Goal: Task Accomplishment & Management: Manage account settings

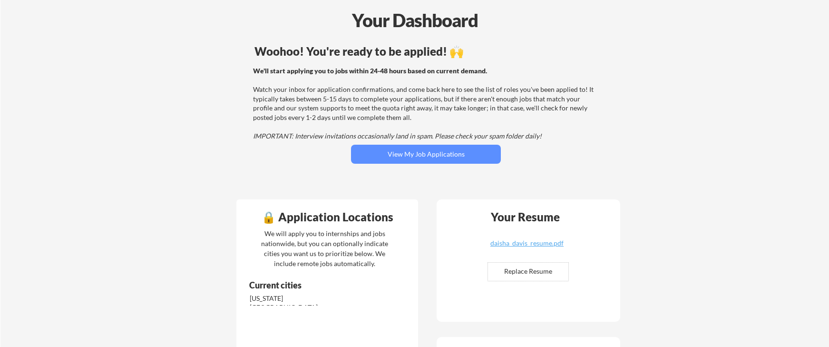
scroll to position [39, 0]
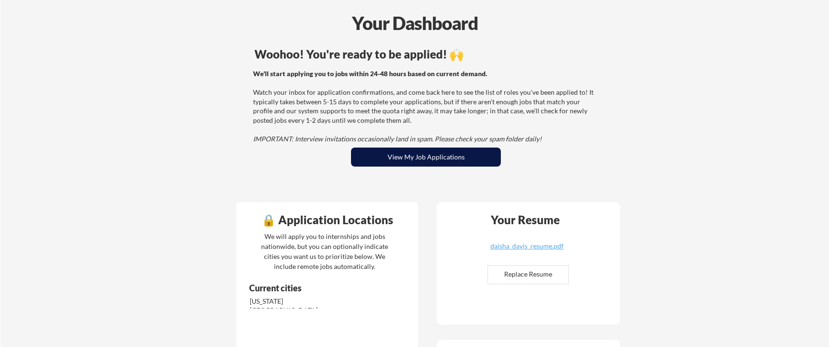
click at [424, 159] on button "View My Job Applications" at bounding box center [426, 156] width 150 height 19
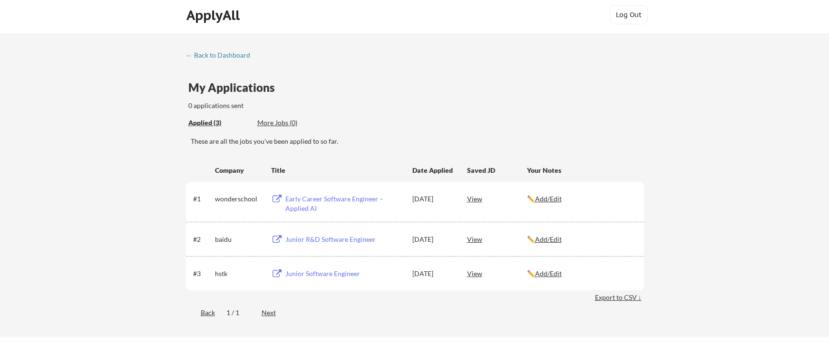
scroll to position [2, 0]
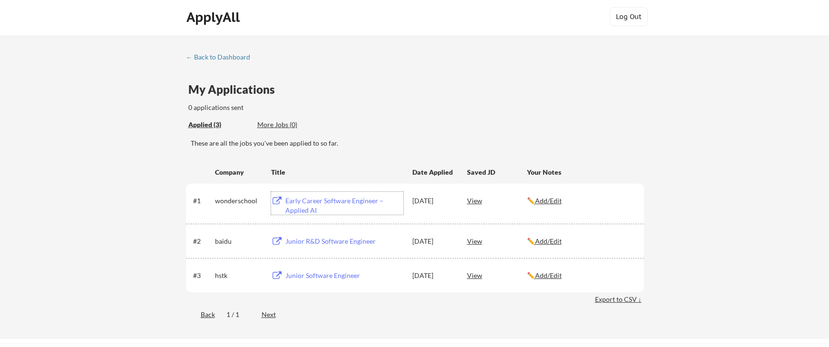
click at [312, 204] on div "Early Career Software Engineer – Applied AI" at bounding box center [344, 205] width 118 height 19
click at [302, 243] on div "Junior R&D Software Engineer" at bounding box center [344, 241] width 118 height 10
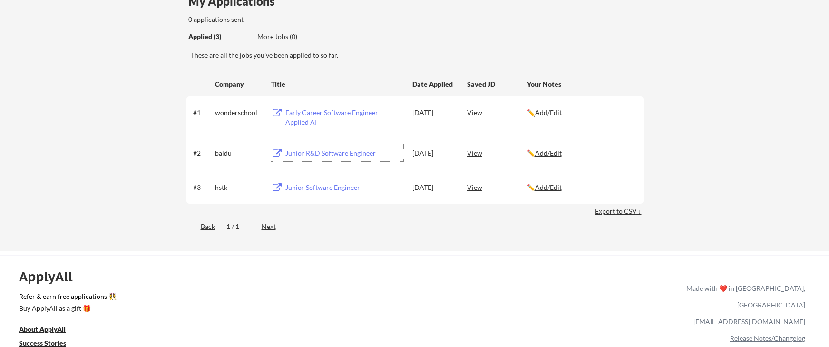
scroll to position [91, 0]
click at [282, 39] on div "More Jobs (0)" at bounding box center [292, 36] width 70 height 10
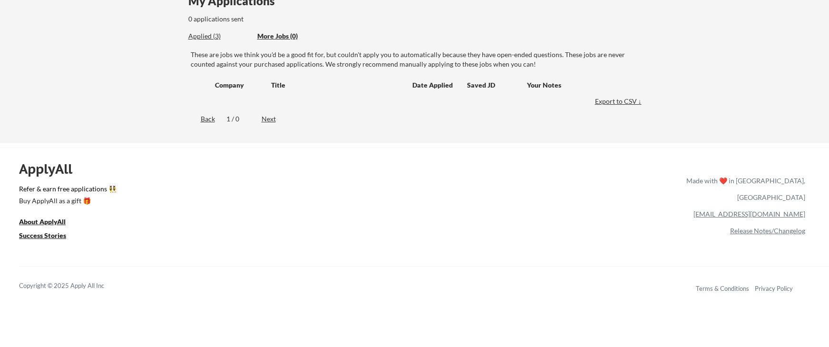
click at [211, 42] on div "Applied (3) More Jobs (0)" at bounding box center [257, 37] width 139 height 20
click at [209, 34] on div "Applied (3)" at bounding box center [219, 36] width 62 height 10
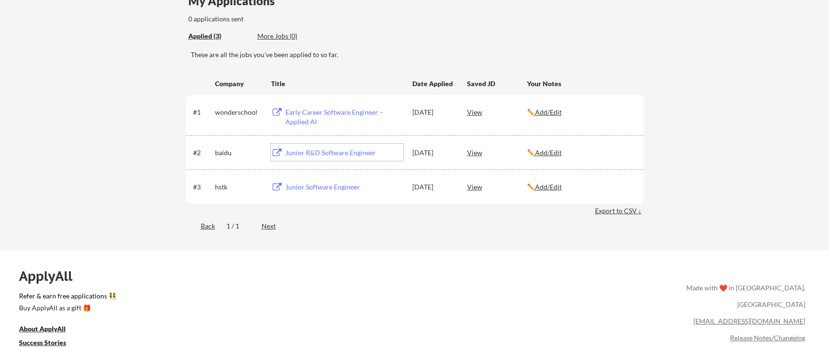
click at [317, 152] on div "Junior R&D Software Engineer" at bounding box center [344, 153] width 118 height 10
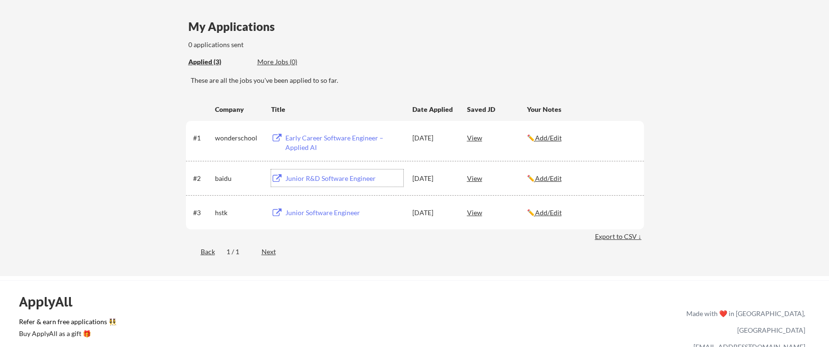
scroll to position [61, 0]
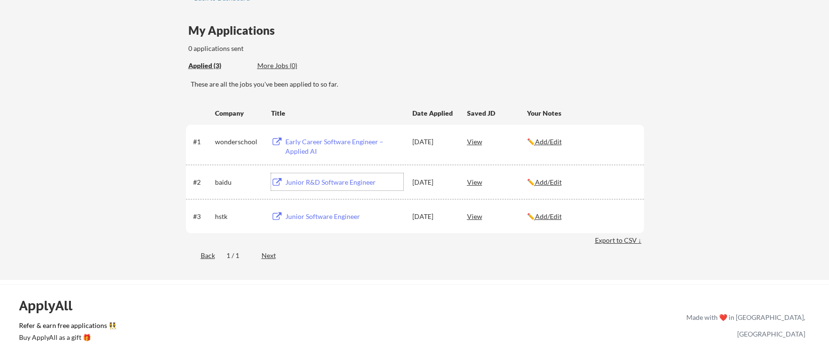
click at [315, 216] on div "Junior Software Engineer" at bounding box center [344, 217] width 118 height 10
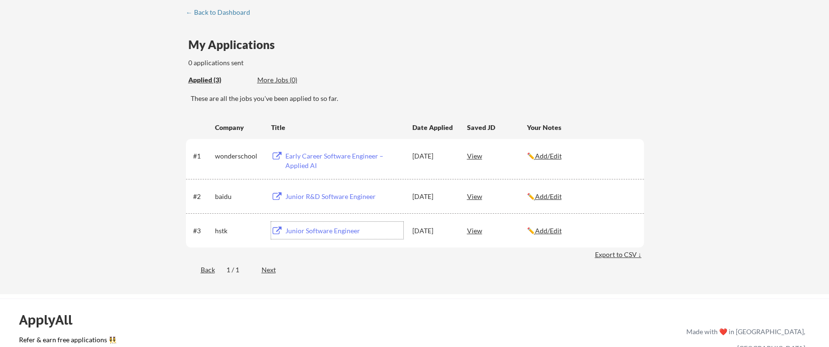
scroll to position [47, 0]
click at [479, 159] on div "View" at bounding box center [497, 155] width 60 height 17
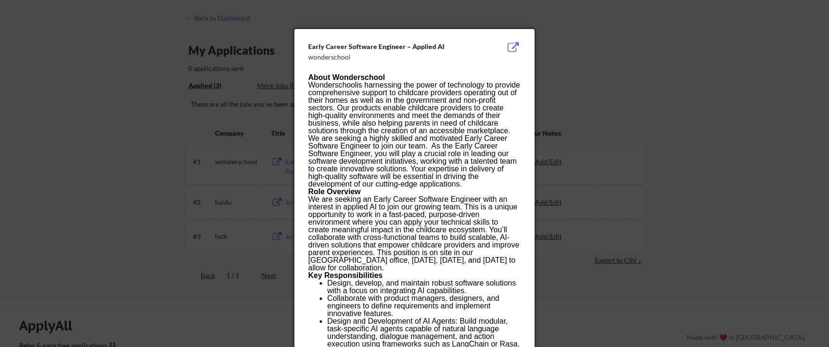
scroll to position [0, 0]
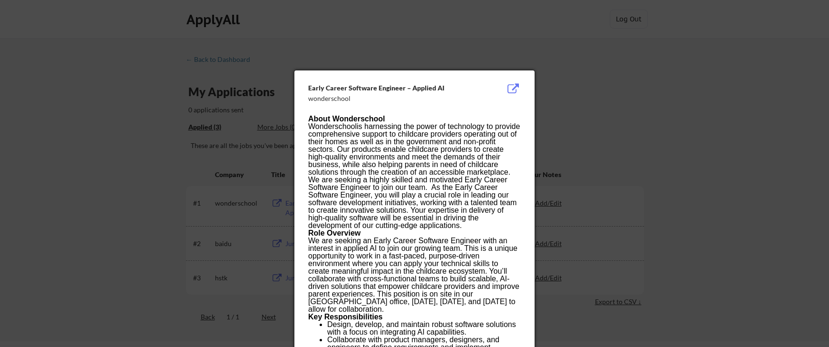
click at [517, 39] on div at bounding box center [414, 173] width 829 height 347
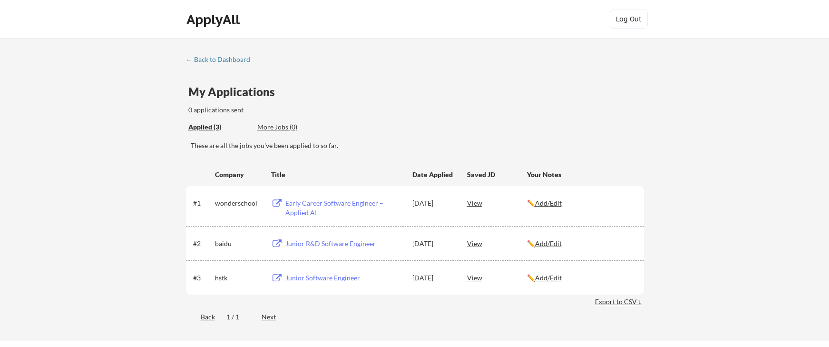
click at [479, 244] on div "View" at bounding box center [497, 242] width 60 height 17
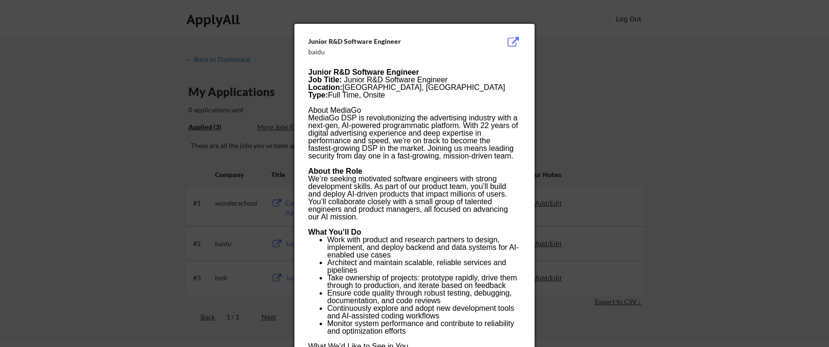
click at [540, 43] on div at bounding box center [414, 173] width 829 height 347
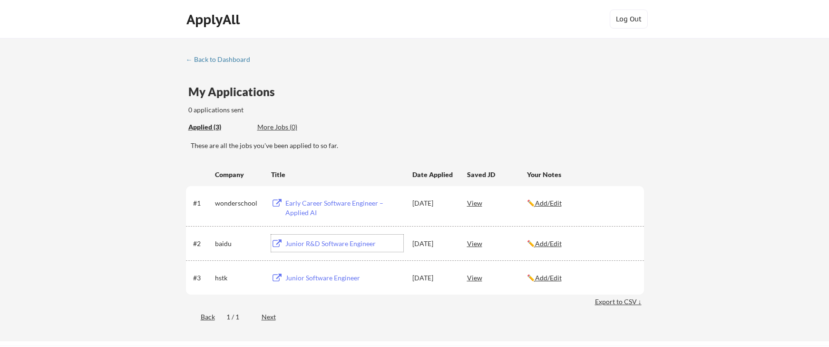
click at [300, 244] on div "Junior R&D Software Engineer" at bounding box center [344, 244] width 118 height 10
click at [555, 247] on div "✏️ Add/Edit" at bounding box center [581, 244] width 108 height 10
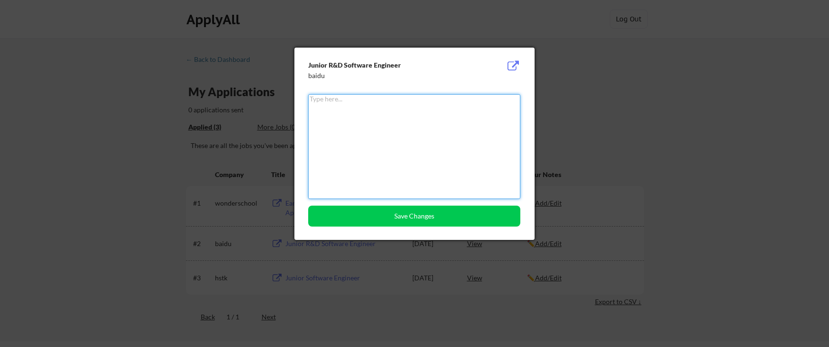
click at [424, 153] on textarea at bounding box center [414, 146] width 212 height 105
click at [564, 51] on div at bounding box center [414, 173] width 829 height 347
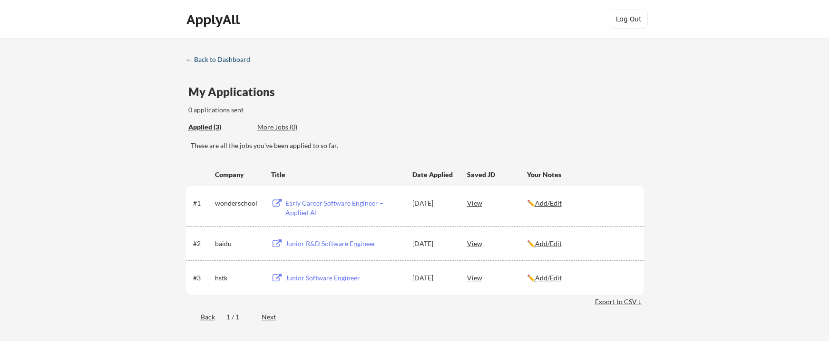
click at [216, 59] on div "← Back to Dashboard" at bounding box center [221, 59] width 71 height 7
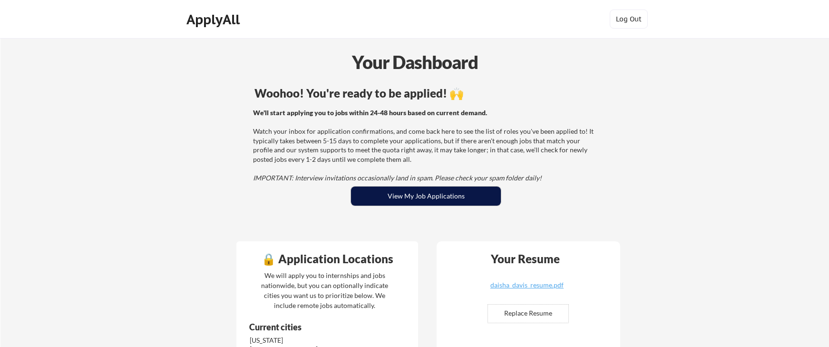
click at [417, 197] on button "View My Job Applications" at bounding box center [426, 195] width 150 height 19
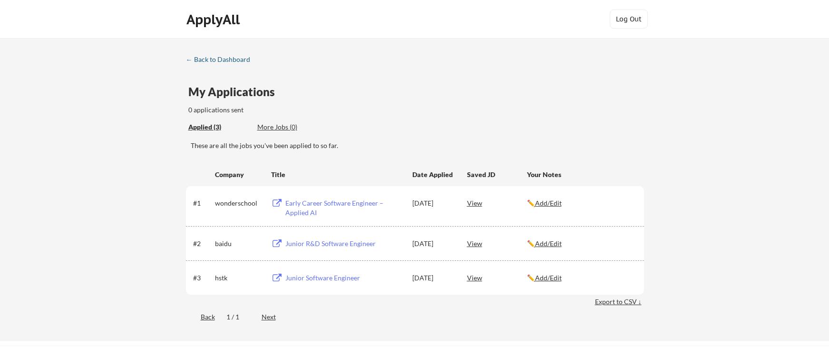
click at [198, 61] on div "← Back to Dashboard" at bounding box center [221, 59] width 71 height 7
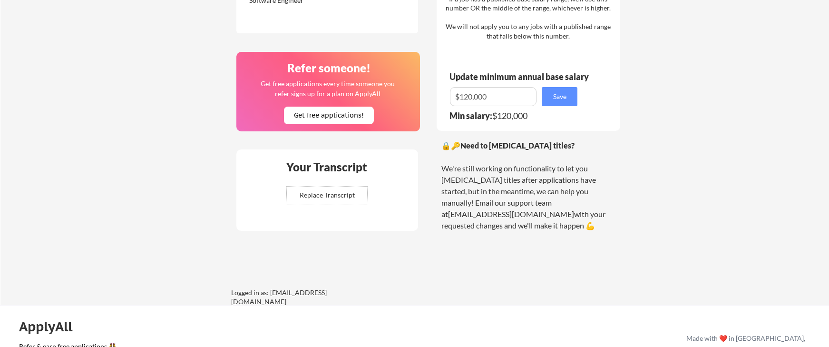
scroll to position [582, 0]
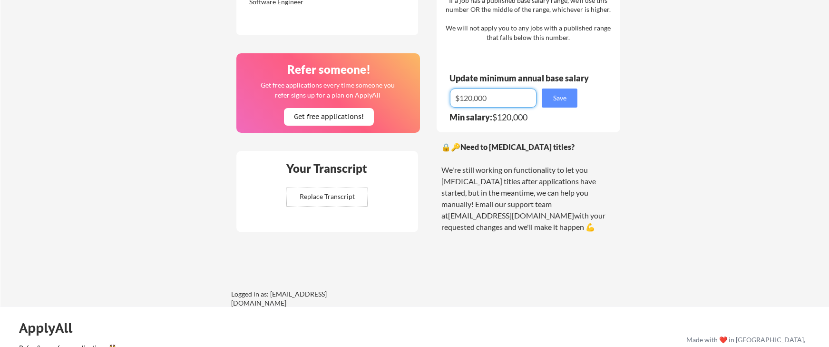
click at [469, 101] on input "input" at bounding box center [493, 97] width 87 height 19
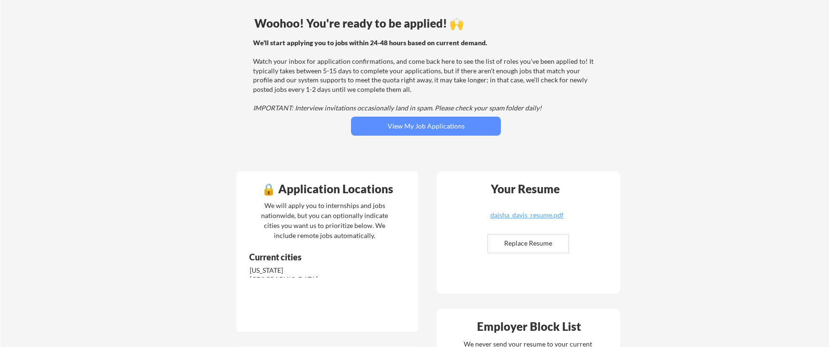
scroll to position [0, 0]
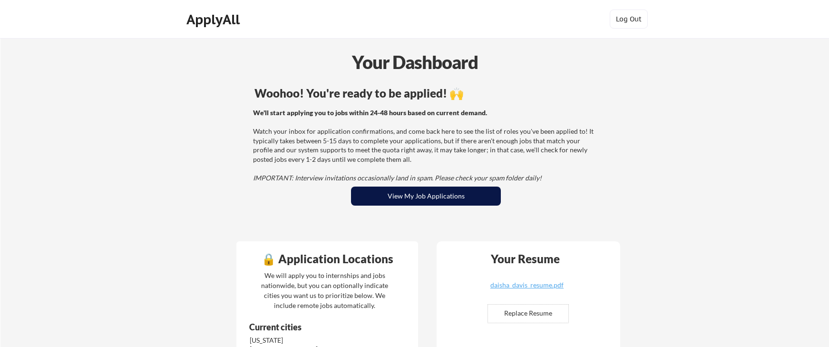
click at [386, 203] on button "View My Job Applications" at bounding box center [426, 195] width 150 height 19
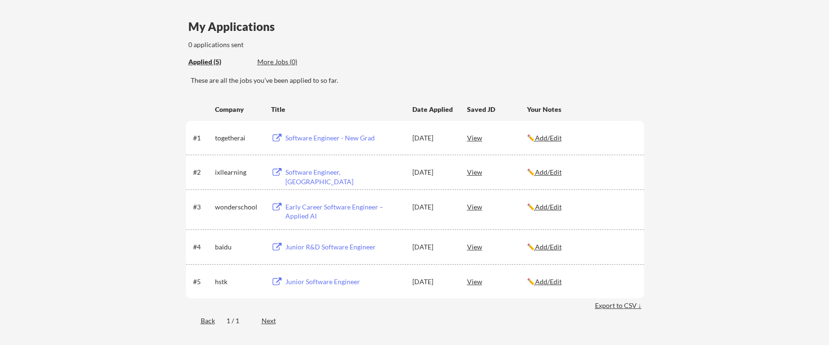
scroll to position [76, 0]
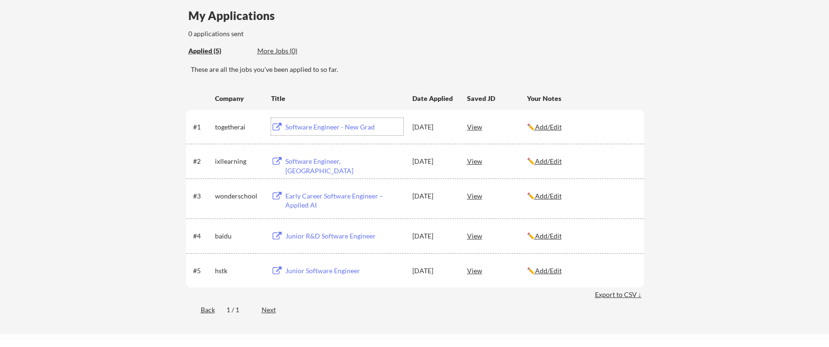
click at [328, 128] on div "Software Engineer - New Grad" at bounding box center [344, 127] width 118 height 10
click at [335, 164] on div "Software Engineer, New Grad" at bounding box center [344, 165] width 118 height 19
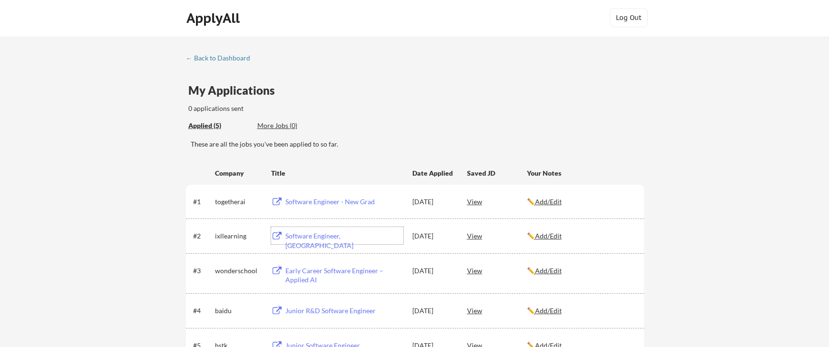
scroll to position [0, 0]
click at [374, 167] on div "Title" at bounding box center [337, 174] width 132 height 17
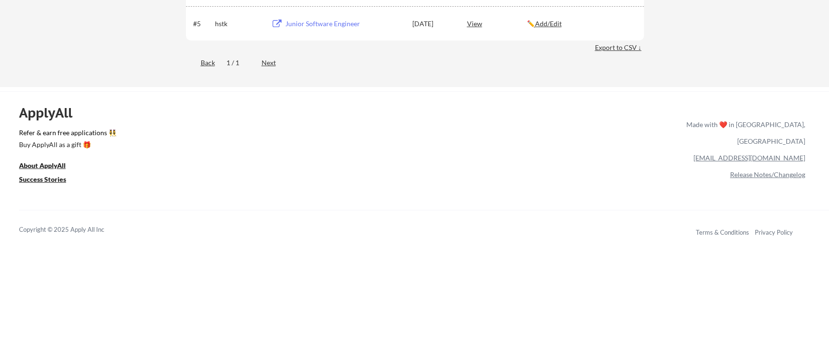
scroll to position [97, 0]
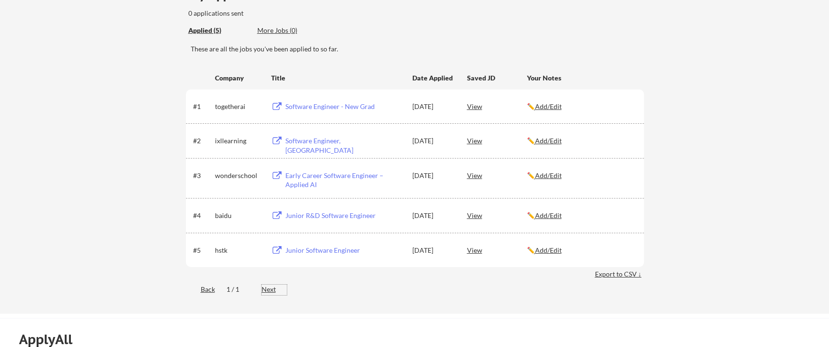
click at [271, 287] on div "Next" at bounding box center [274, 289] width 25 height 10
click at [206, 283] on div "Back 1 / 1 Next" at bounding box center [415, 290] width 458 height 20
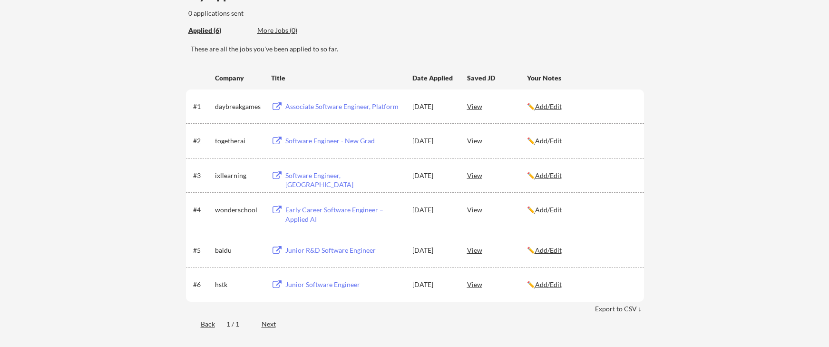
click at [362, 107] on div "Associate Software Engineer, Platform" at bounding box center [344, 107] width 118 height 10
click at [281, 334] on div "Back 1 / 1 Next" at bounding box center [415, 325] width 458 height 20
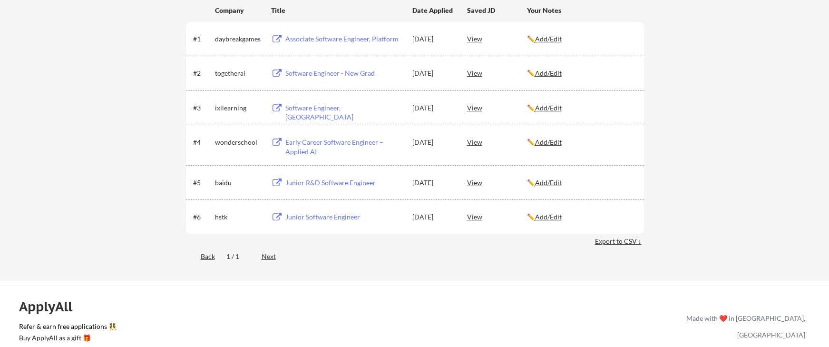
scroll to position [0, 0]
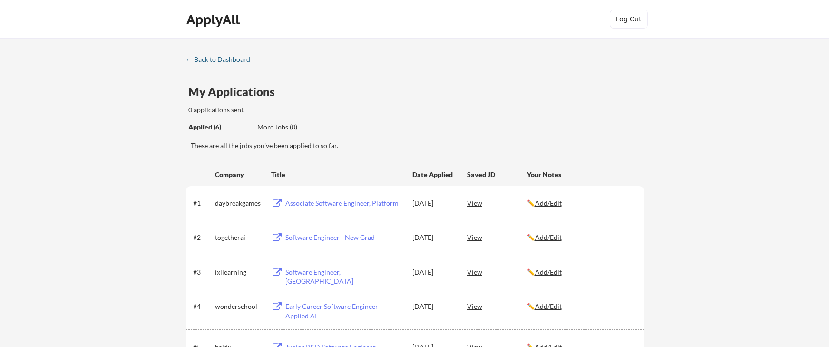
click at [208, 59] on div "← Back to Dashboard" at bounding box center [221, 59] width 71 height 7
